Goal: Information Seeking & Learning: Learn about a topic

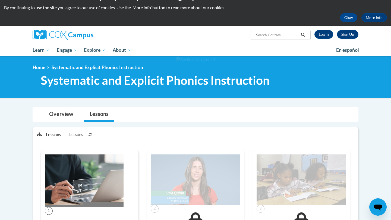
scroll to position [15, 0]
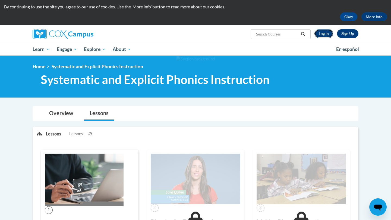
click at [325, 34] on link "Log In" at bounding box center [323, 33] width 19 height 9
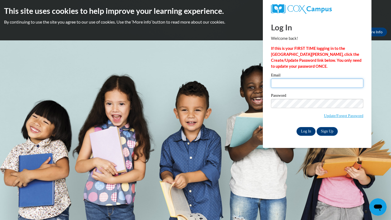
type input "jwhite34@my.waketech.edu"
click at [306, 134] on input "Log In" at bounding box center [305, 131] width 19 height 9
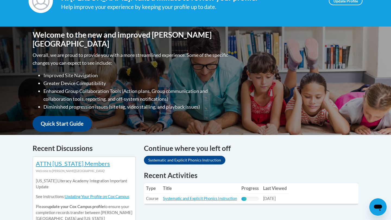
scroll to position [136, 0]
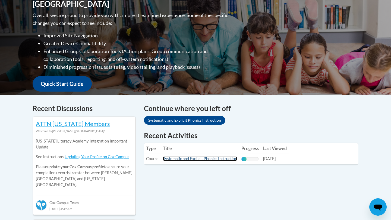
click at [222, 160] on link "Systematic and Explicit Phonics Instruction" at bounding box center [200, 159] width 74 height 5
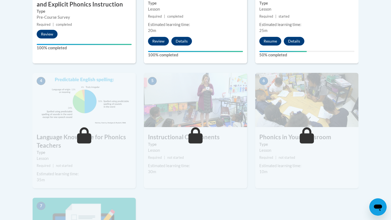
scroll to position [259, 0]
click at [273, 41] on button "Resume" at bounding box center [270, 41] width 22 height 9
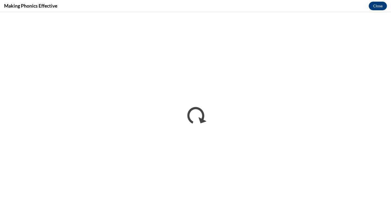
scroll to position [0, 0]
